Goal: Transaction & Acquisition: Purchase product/service

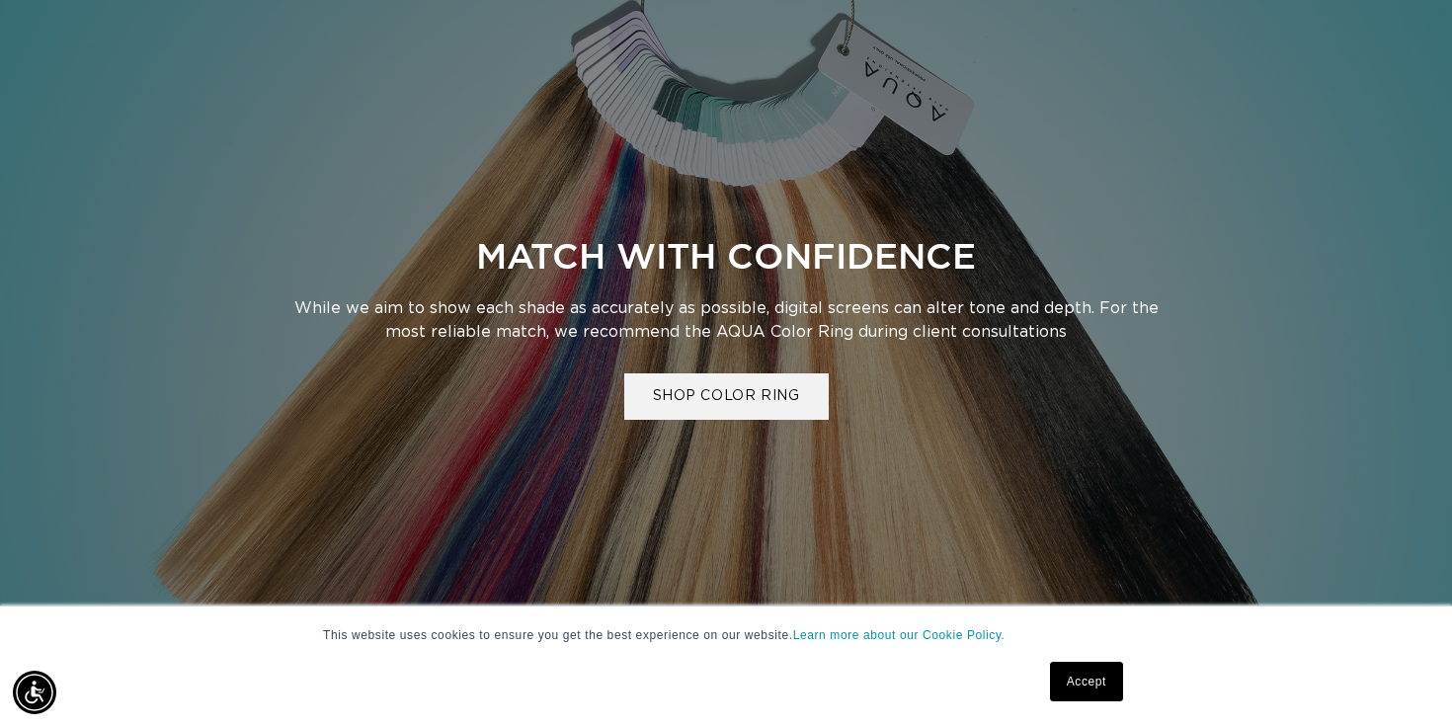
scroll to position [908, 0]
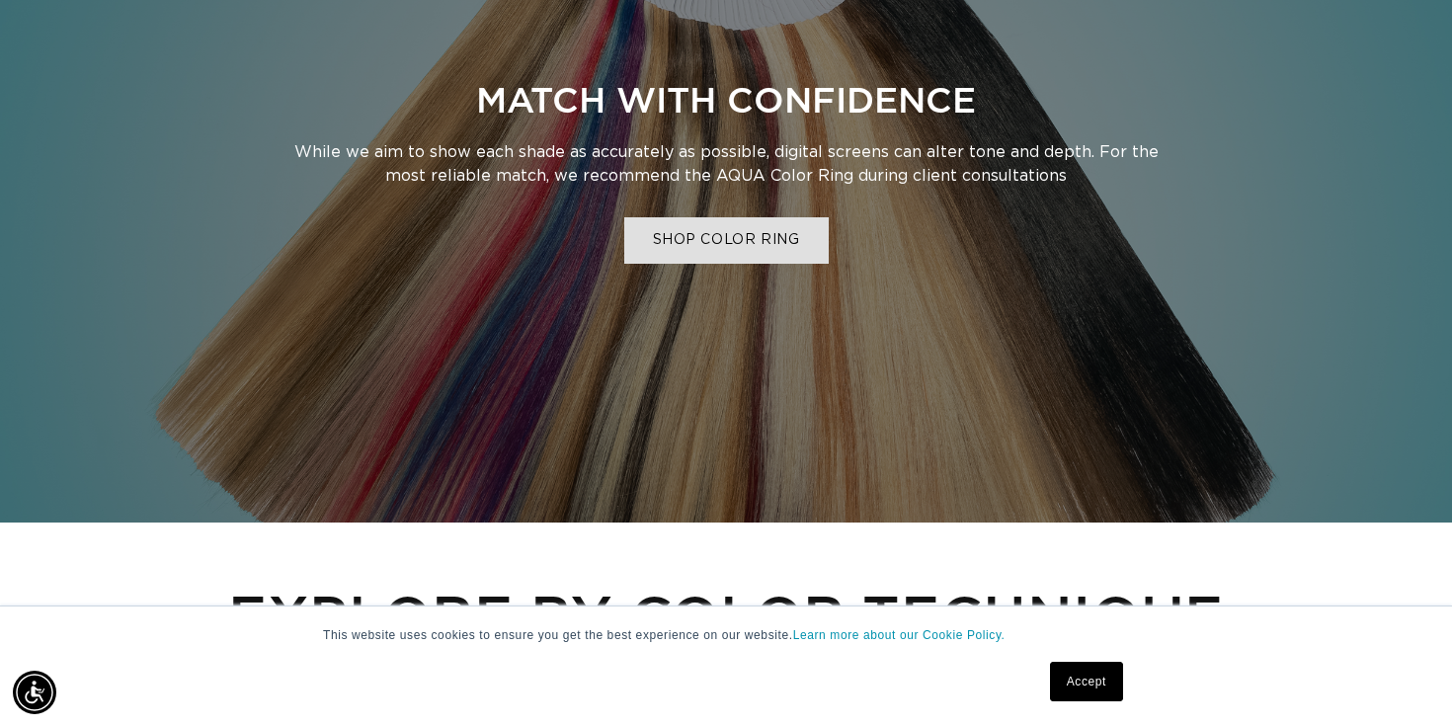
click at [773, 248] on link "SHOP COLOR RING" at bounding box center [726, 240] width 204 height 46
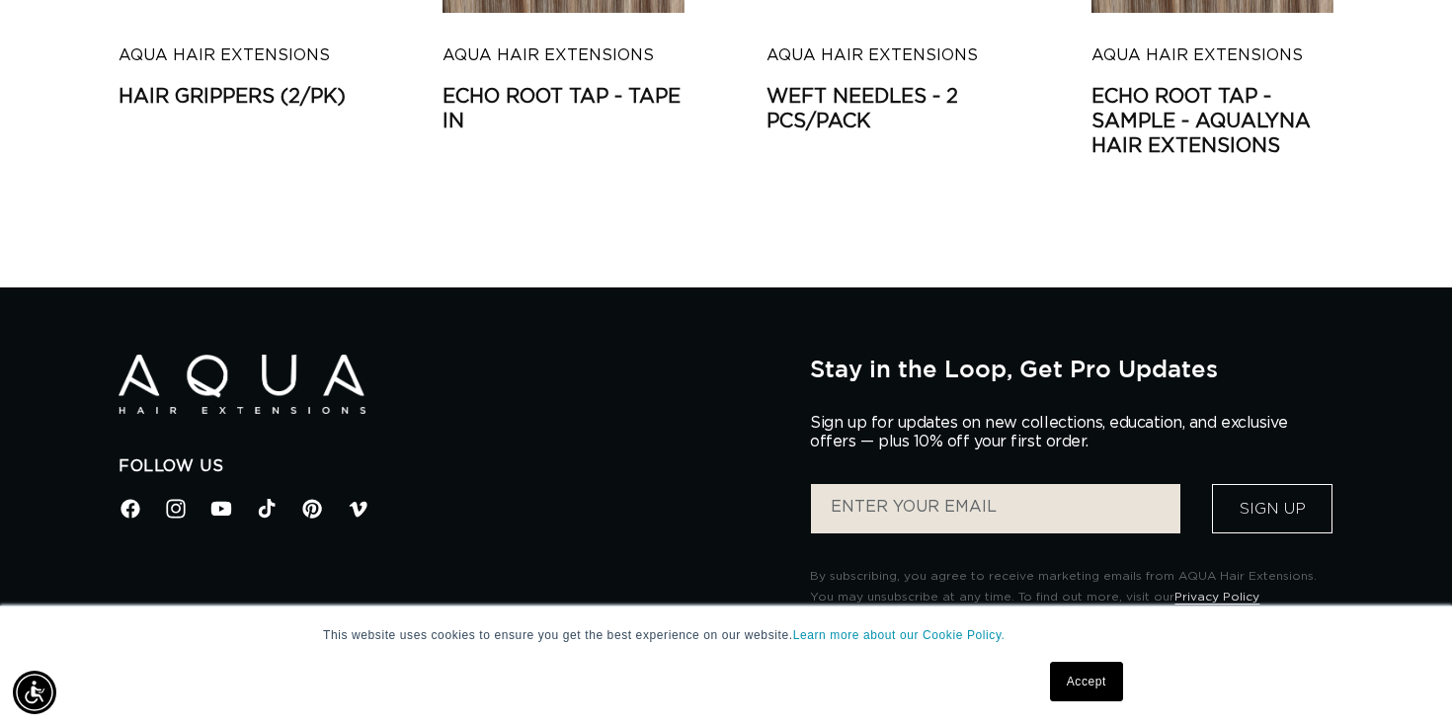
scroll to position [3987, 0]
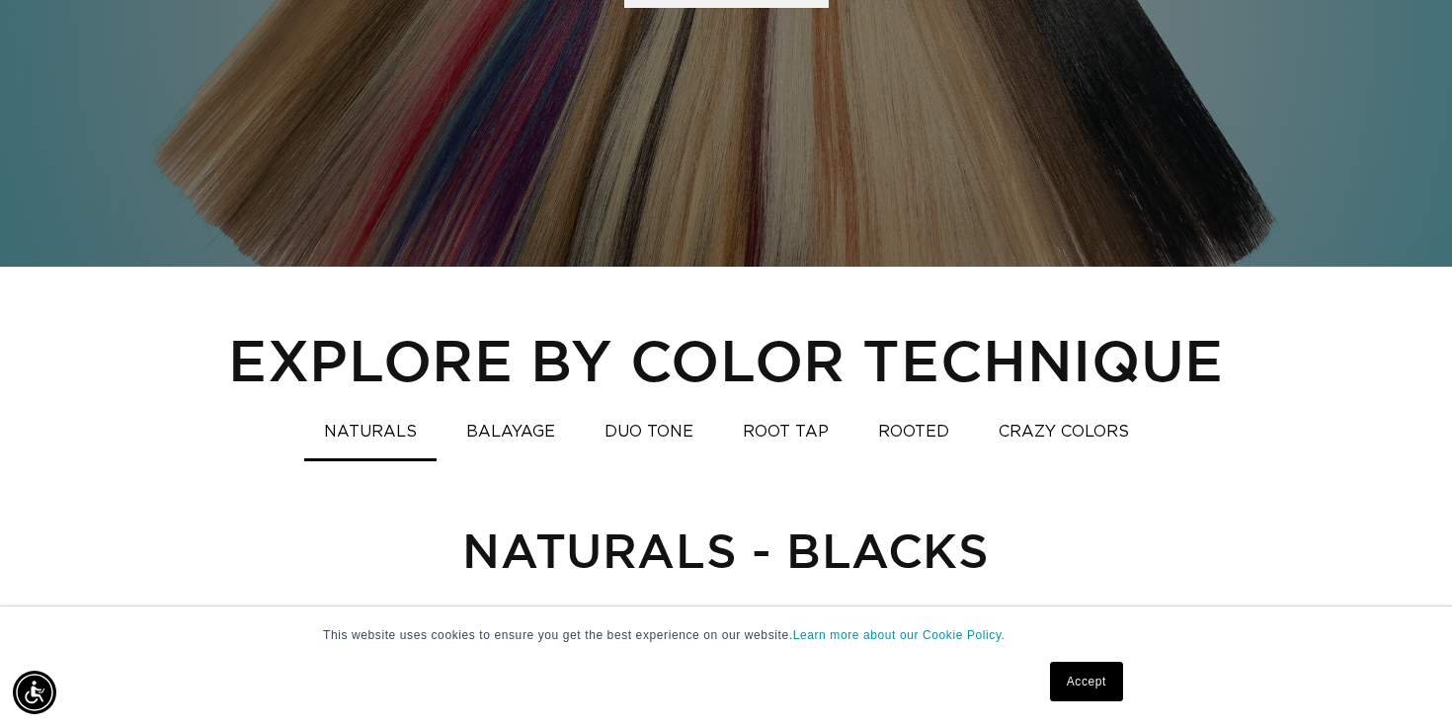
scroll to position [1174, 0]
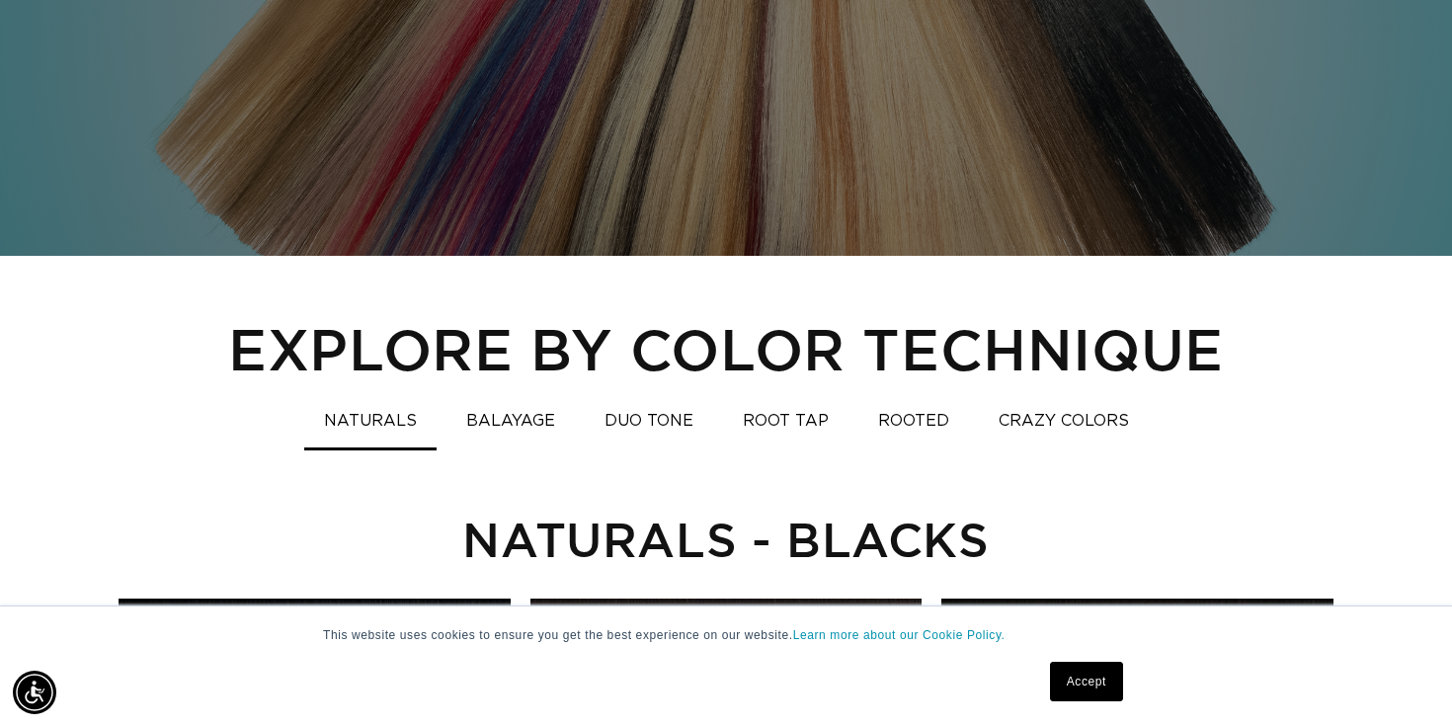
click at [478, 413] on button "BALAYAGE" at bounding box center [510, 421] width 128 height 39
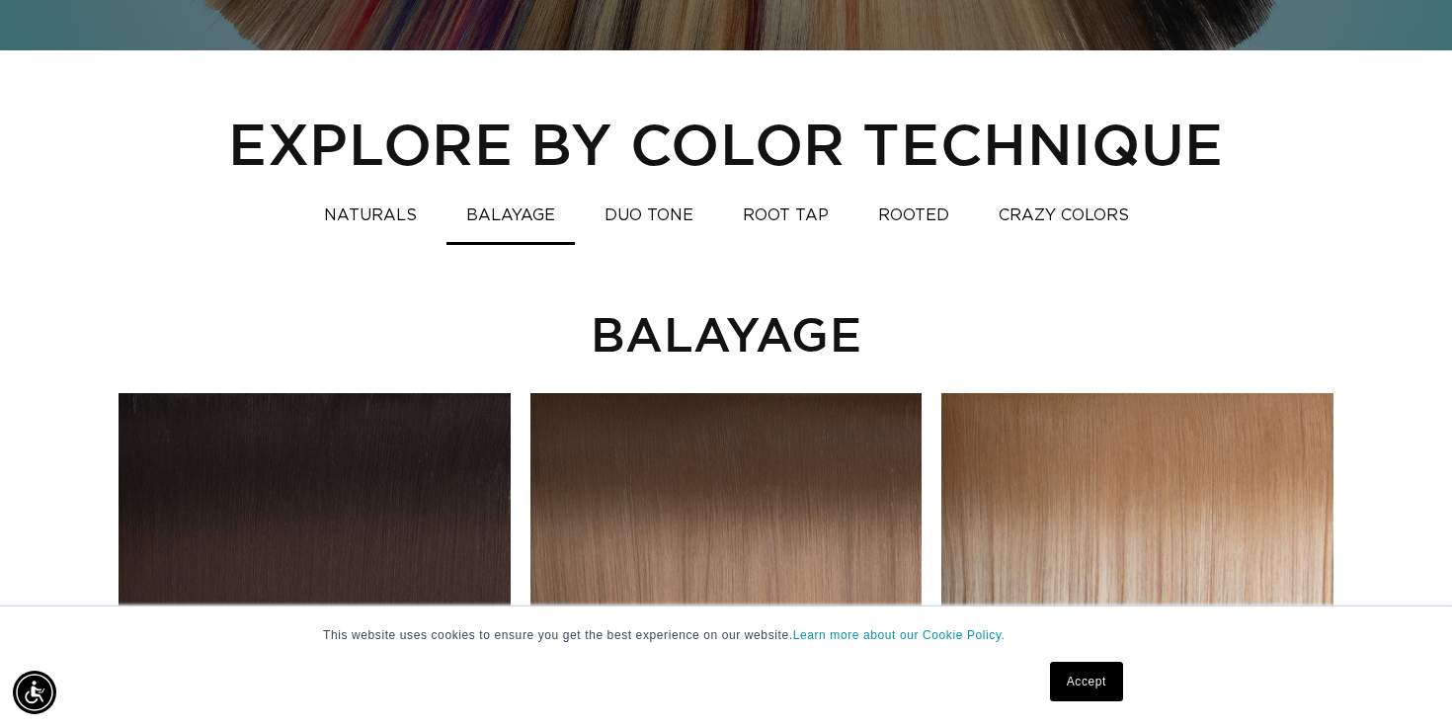
scroll to position [0, 0]
click at [893, 219] on button "ROOTED" at bounding box center [913, 216] width 111 height 39
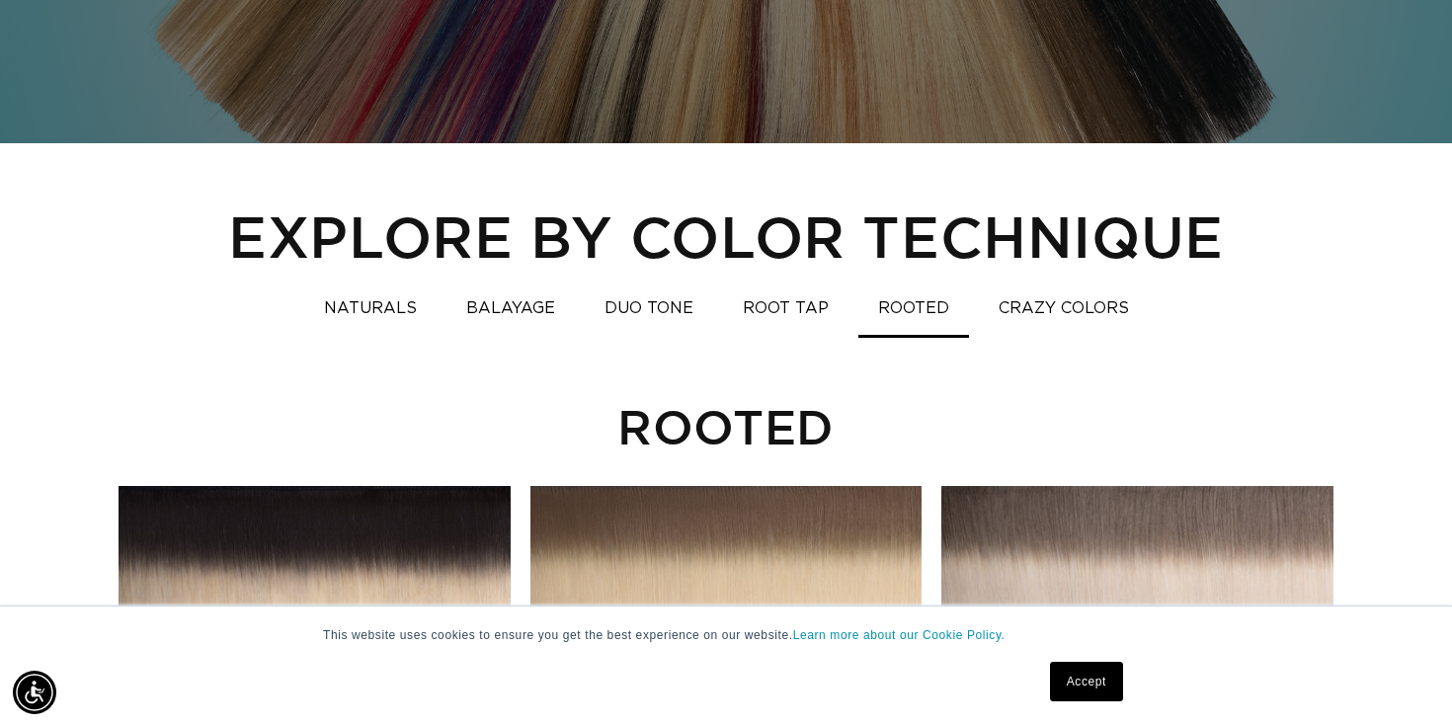
scroll to position [1288, 0]
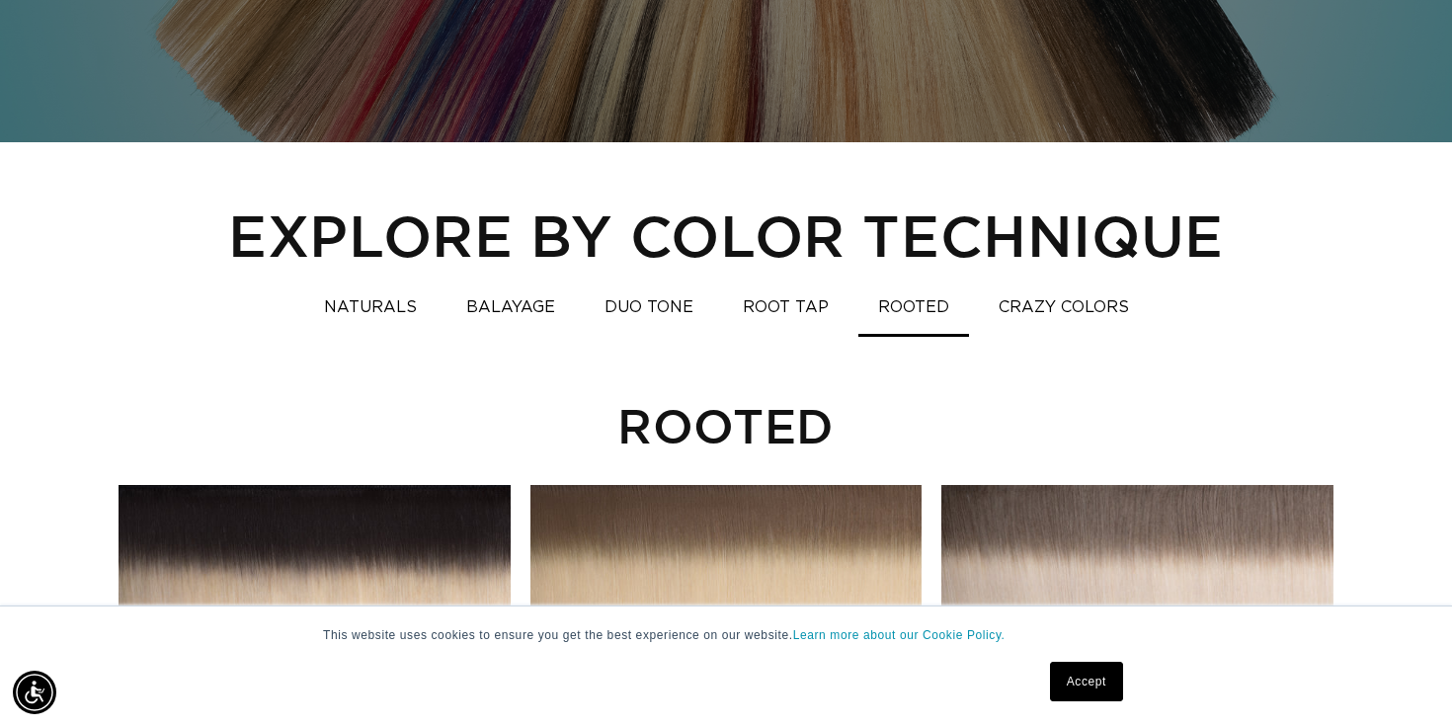
click at [769, 313] on button "ROOT TAP" at bounding box center [785, 307] width 125 height 39
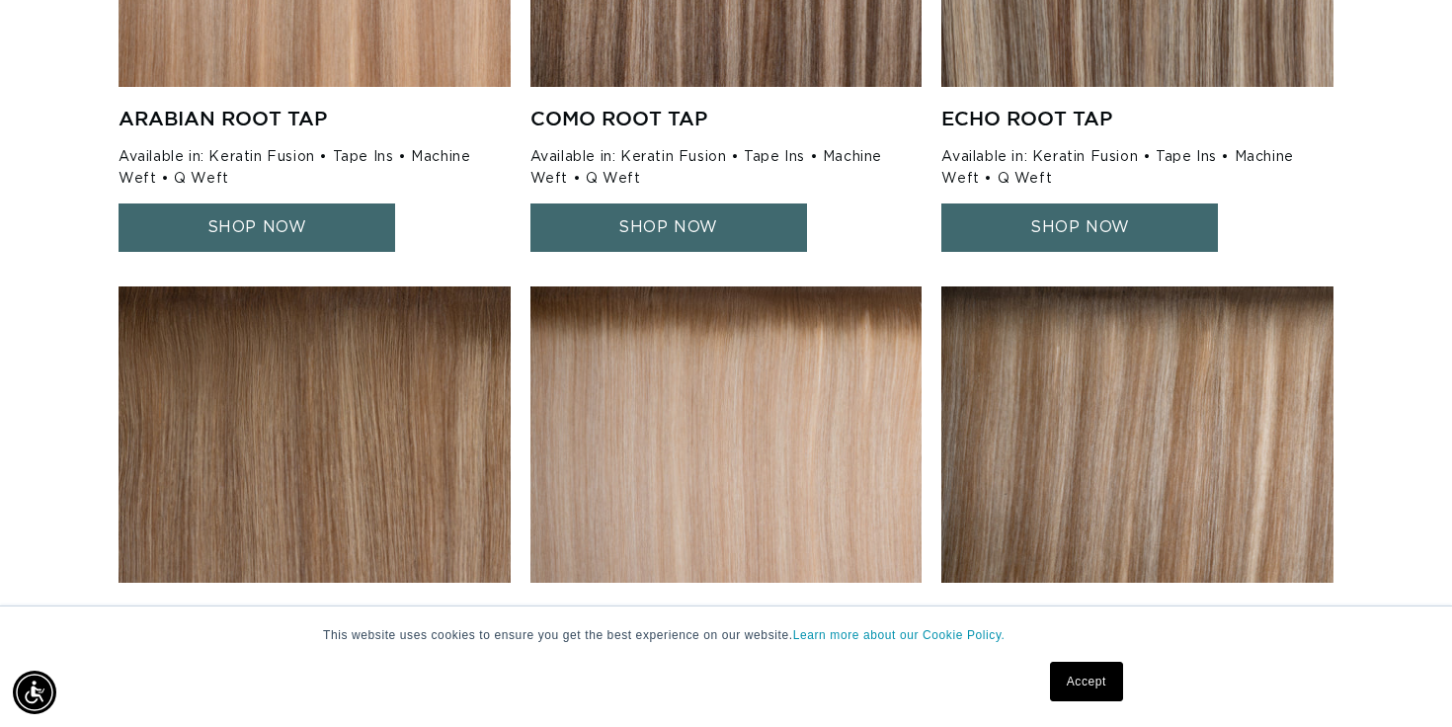
scroll to position [0, 0]
